Goal: Task Accomplishment & Management: Use online tool/utility

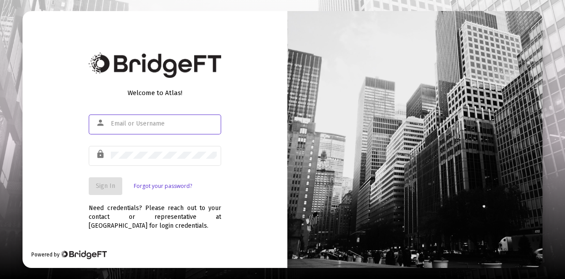
type input "[PERSON_NAME][EMAIL_ADDRESS][DOMAIN_NAME]"
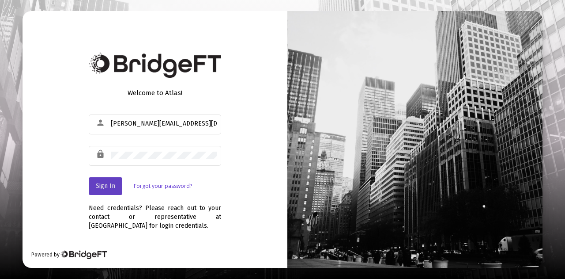
click at [109, 184] on span "Sign In" at bounding box center [105, 186] width 19 height 8
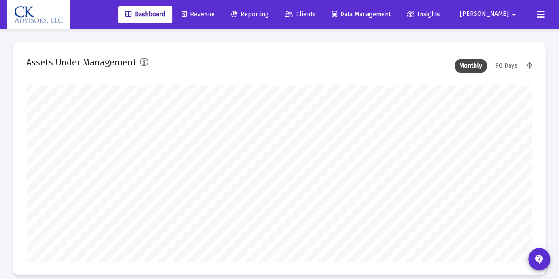
type input "[DATE]"
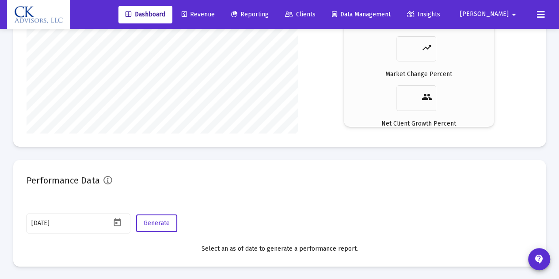
scroll to position [1444, 0]
click at [269, 11] on span "Reporting" at bounding box center [250, 15] width 38 height 8
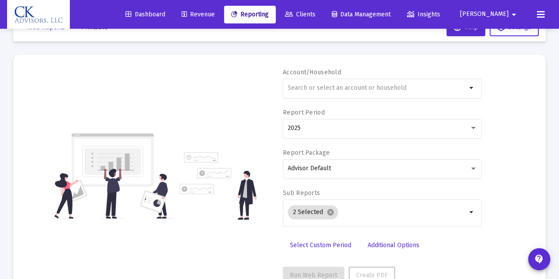
scroll to position [59, 0]
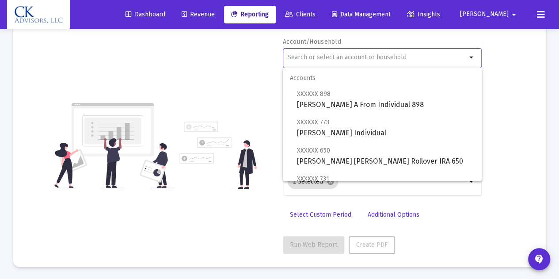
click at [293, 59] on input "text" at bounding box center [377, 57] width 179 height 7
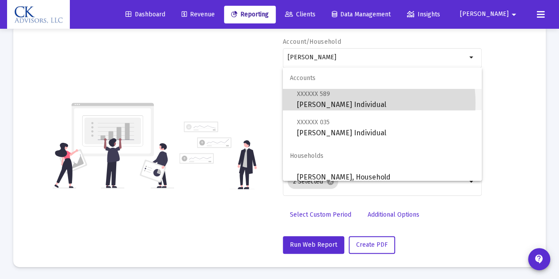
click at [347, 103] on span "XXXXXX 589 [PERSON_NAME] Individual" at bounding box center [386, 99] width 178 height 22
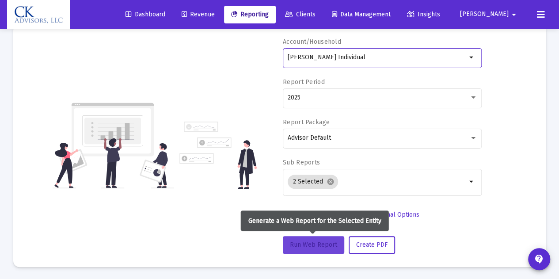
click at [309, 245] on span "Run Web Report" at bounding box center [313, 245] width 47 height 8
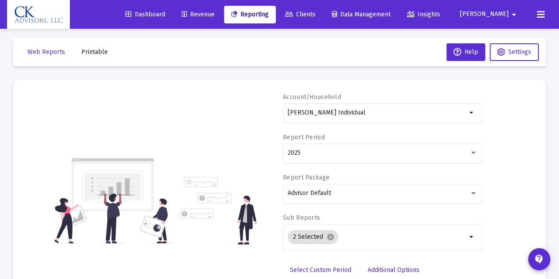
scroll to position [4, 0]
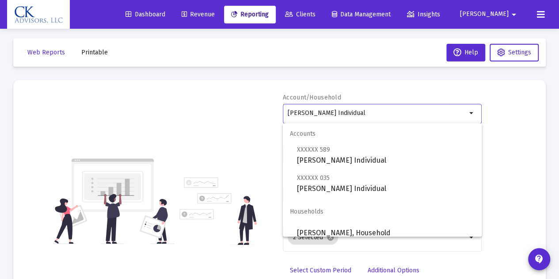
click at [363, 114] on input "[PERSON_NAME] Individual" at bounding box center [377, 113] width 179 height 7
type input "P"
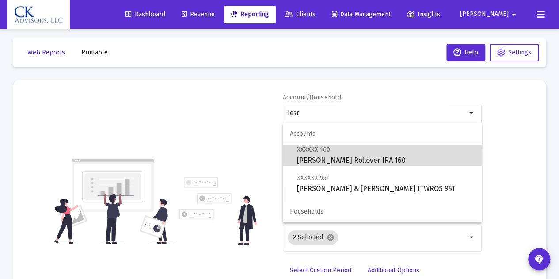
click at [356, 161] on span "XXXXXX 160 [PERSON_NAME] Rollover IRA 160" at bounding box center [386, 155] width 178 height 22
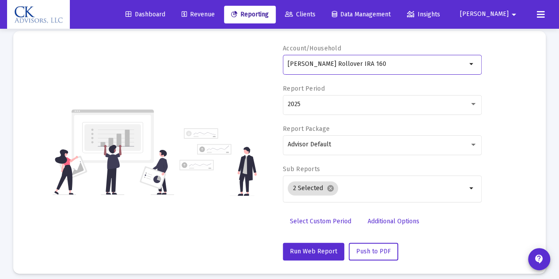
scroll to position [56, 0]
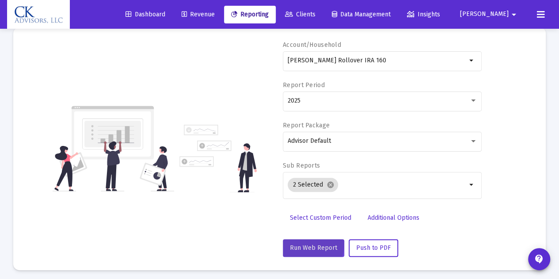
click at [306, 244] on span "Run Web Report" at bounding box center [313, 248] width 47 height 8
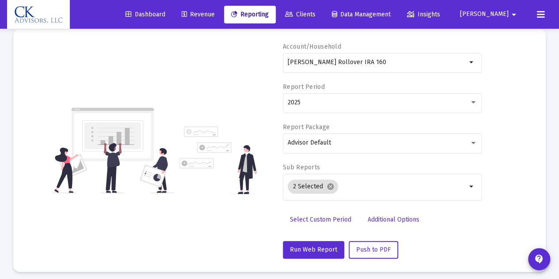
scroll to position [15, 0]
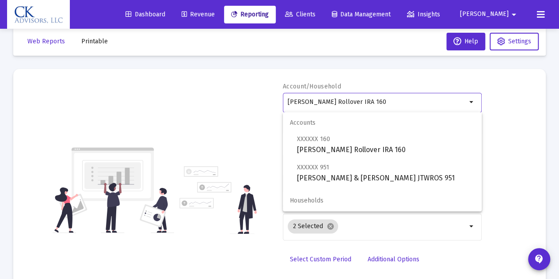
click at [398, 101] on input "[PERSON_NAME] Rollover IRA 160" at bounding box center [377, 102] width 179 height 7
type input "L"
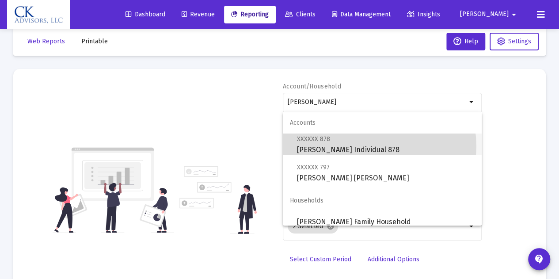
click at [379, 146] on span "XXXXXX 878 [PERSON_NAME] Individual 878" at bounding box center [386, 144] width 178 height 22
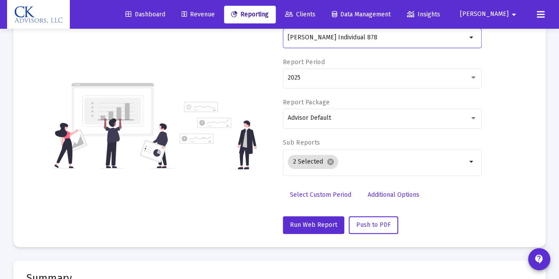
scroll to position [80, 0]
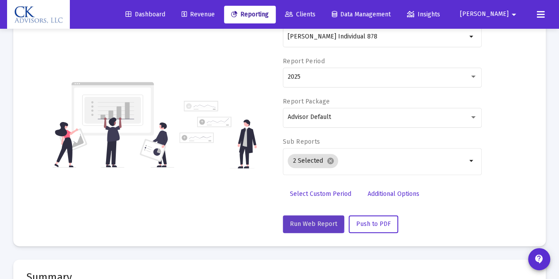
click at [311, 221] on span "Run Web Report" at bounding box center [313, 224] width 47 height 8
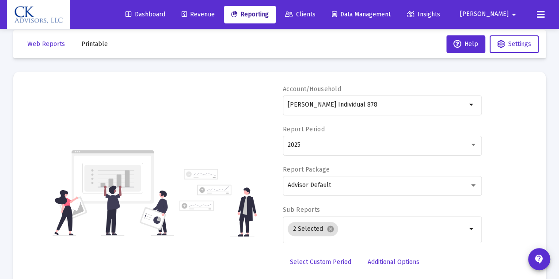
scroll to position [0, 0]
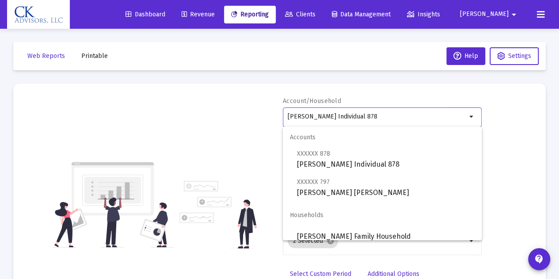
click at [375, 119] on input "[PERSON_NAME] Individual 878" at bounding box center [377, 116] width 179 height 7
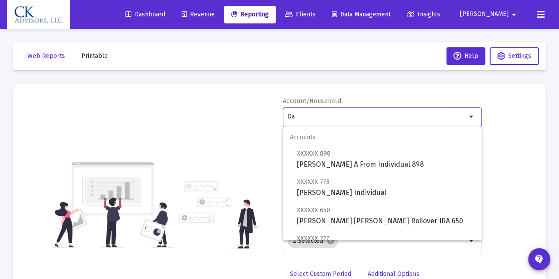
type input "D"
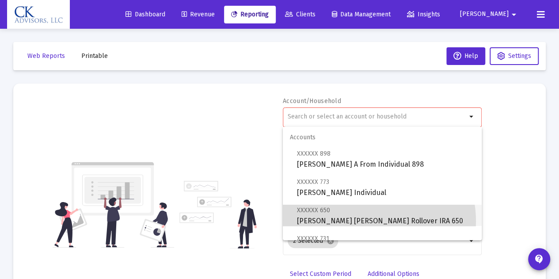
click at [364, 221] on span "XXXXXX 650 [PERSON_NAME] [PERSON_NAME] Rollover IRA 650" at bounding box center [386, 216] width 178 height 22
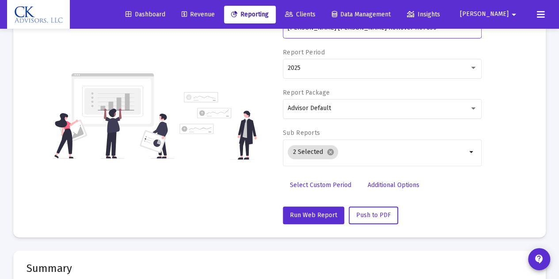
scroll to position [126, 0]
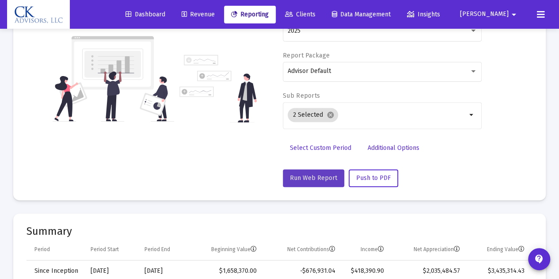
click at [314, 178] on span "Run Web Report" at bounding box center [313, 178] width 47 height 8
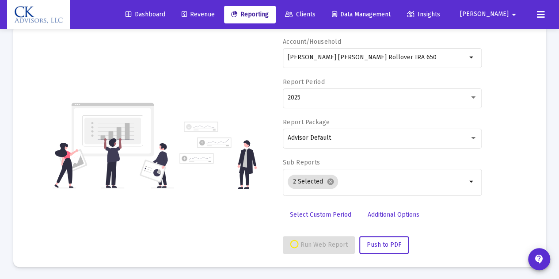
click at [212, 213] on div "Account/Household [PERSON_NAME] [PERSON_NAME] Rollover IRA 650 arrow_drop_down …" at bounding box center [280, 146] width 506 height 216
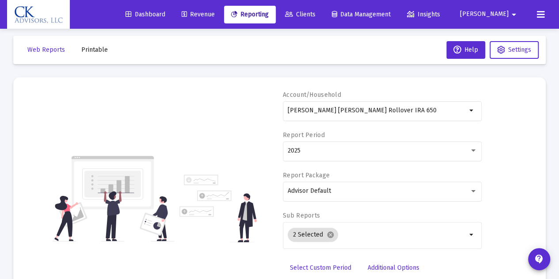
scroll to position [5, 0]
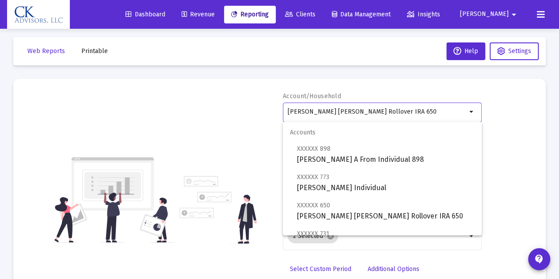
click at [397, 111] on input "[PERSON_NAME] [PERSON_NAME] Rollover IRA 650" at bounding box center [377, 111] width 179 height 7
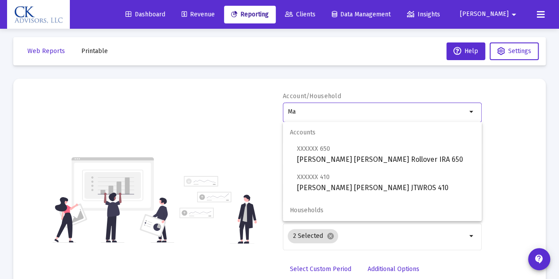
type input "M"
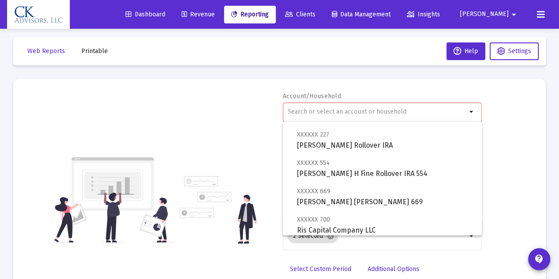
scroll to position [126, 0]
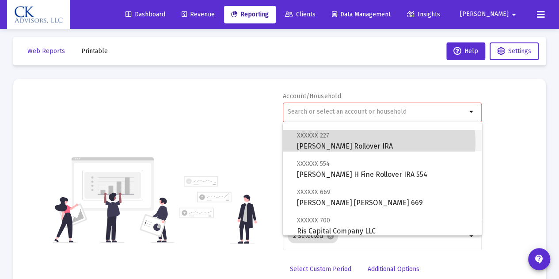
click at [378, 142] on span "XXXXXX 227 [PERSON_NAME] Rollover IRA" at bounding box center [386, 141] width 178 height 22
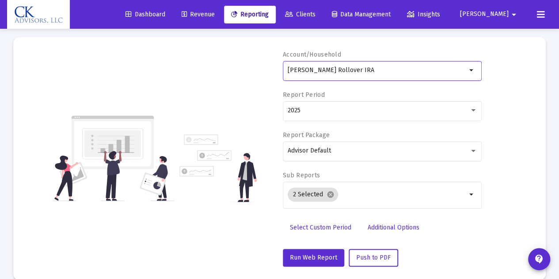
scroll to position [95, 0]
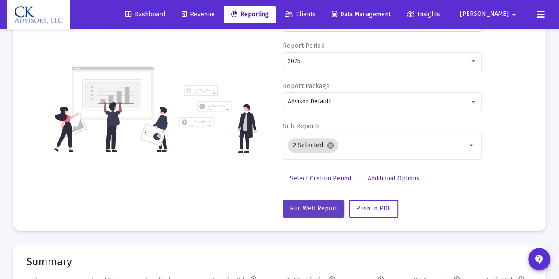
click at [305, 211] on span "Run Web Report" at bounding box center [313, 209] width 47 height 8
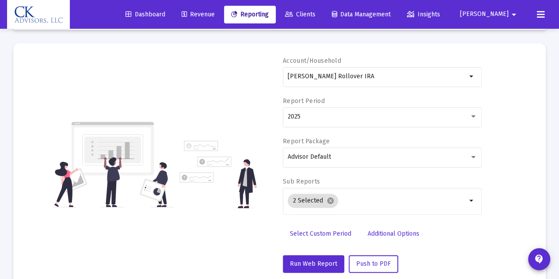
scroll to position [0, 0]
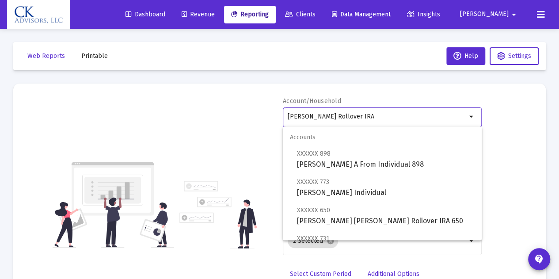
click at [369, 115] on input "[PERSON_NAME] Rollover IRA" at bounding box center [377, 116] width 179 height 7
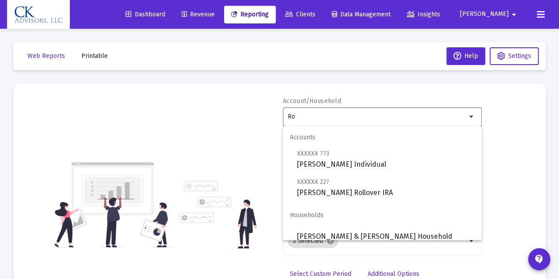
type input "R"
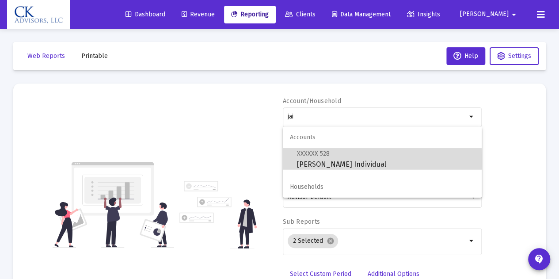
click at [358, 160] on span "XXXXXX 528 [PERSON_NAME] Individual" at bounding box center [386, 159] width 178 height 22
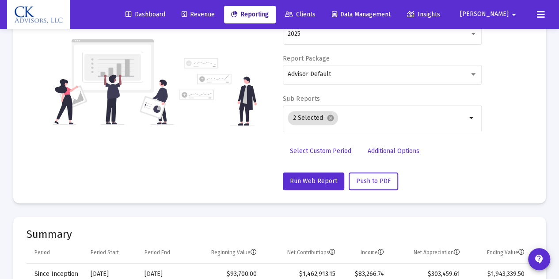
scroll to position [124, 0]
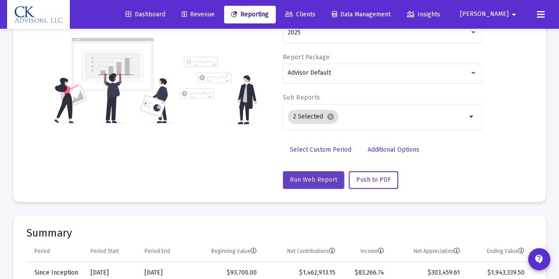
click at [302, 178] on span "Run Web Report" at bounding box center [313, 180] width 47 height 8
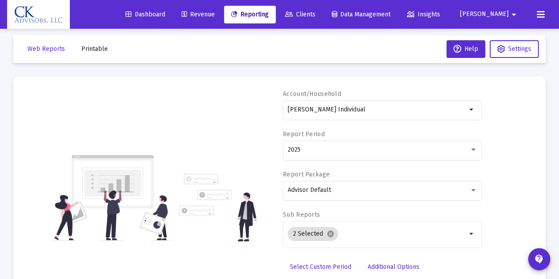
scroll to position [7, 0]
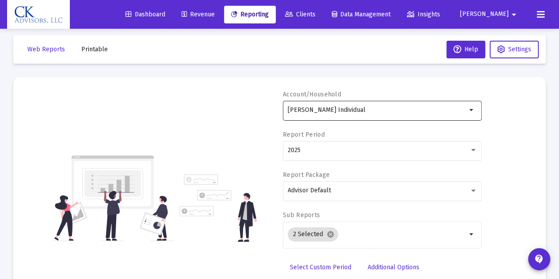
click at [380, 106] on div "[PERSON_NAME] Individual" at bounding box center [377, 110] width 179 height 22
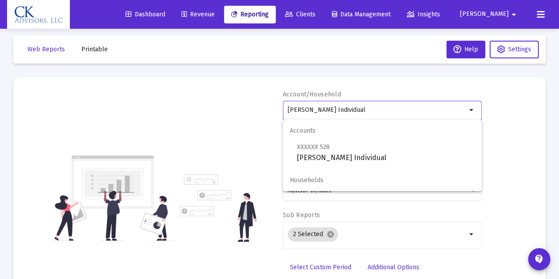
click at [381, 108] on input "[PERSON_NAME] Individual" at bounding box center [377, 109] width 179 height 7
type input "J"
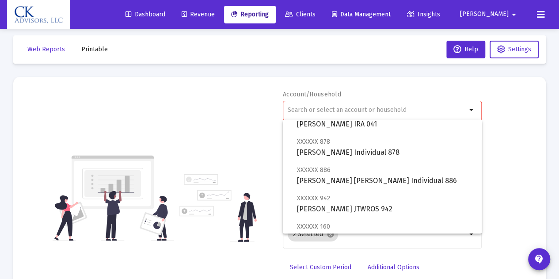
scroll to position [430, 0]
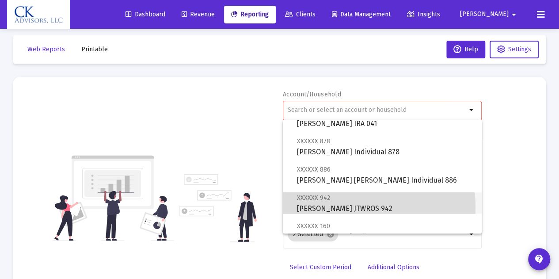
click at [330, 207] on span "XXXXXX 942 [PERSON_NAME] JTWROS 942" at bounding box center [386, 203] width 178 height 22
type input "[PERSON_NAME] JTWROS 942"
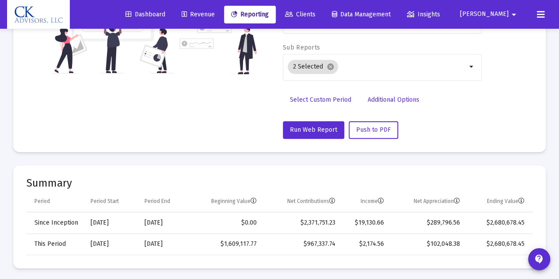
scroll to position [174, 0]
click at [310, 128] on span "Run Web Report" at bounding box center [313, 129] width 47 height 8
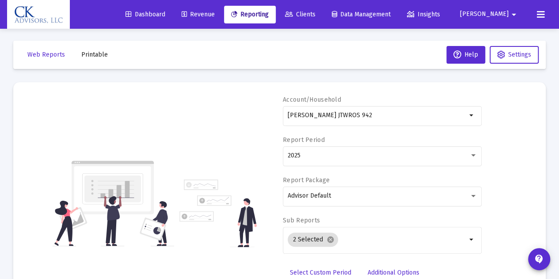
scroll to position [0, 0]
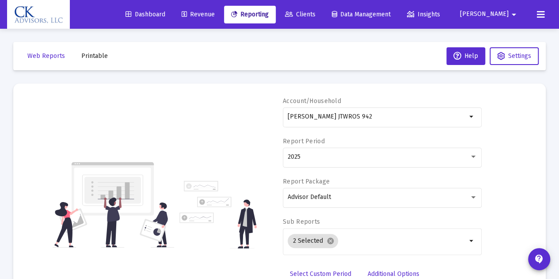
click at [494, 15] on span "[PERSON_NAME]" at bounding box center [484, 15] width 49 height 8
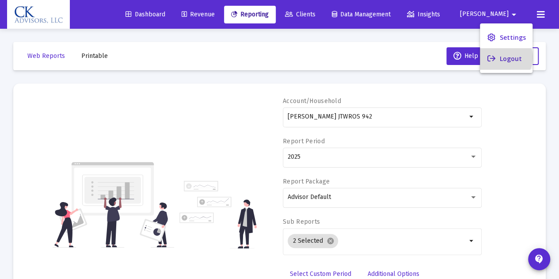
click at [504, 57] on button "Logout" at bounding box center [506, 58] width 53 height 21
